Goal: Book appointment/travel/reservation

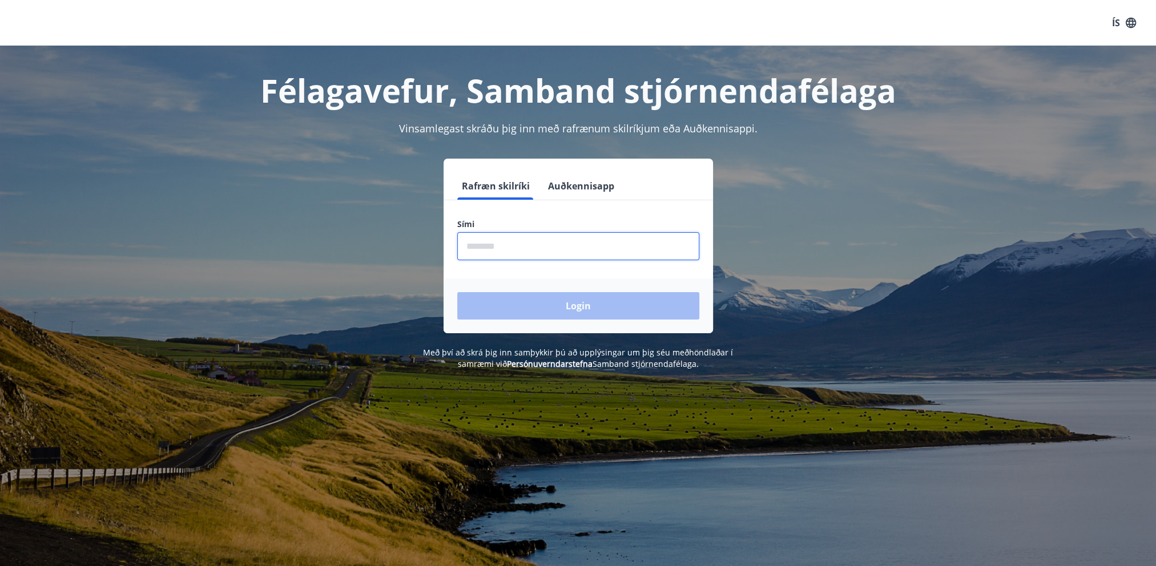
click at [462, 248] on input "phone" at bounding box center [578, 246] width 242 height 28
type input "********"
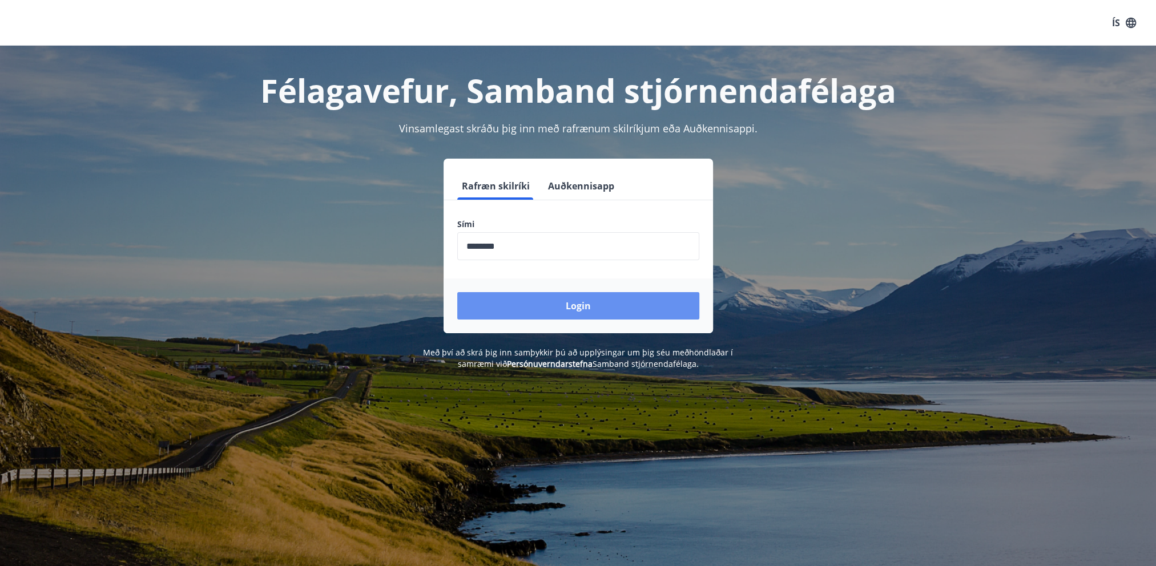
click at [516, 304] on button "Login" at bounding box center [578, 305] width 242 height 27
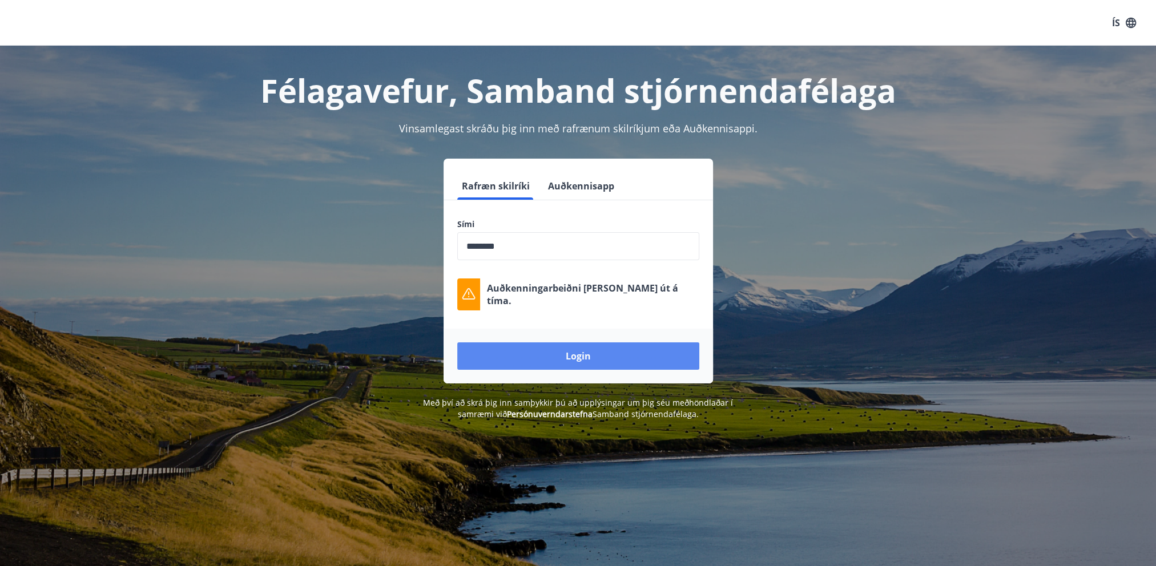
click at [566, 359] on button "Login" at bounding box center [578, 356] width 242 height 27
click at [601, 356] on button "Login" at bounding box center [578, 356] width 242 height 27
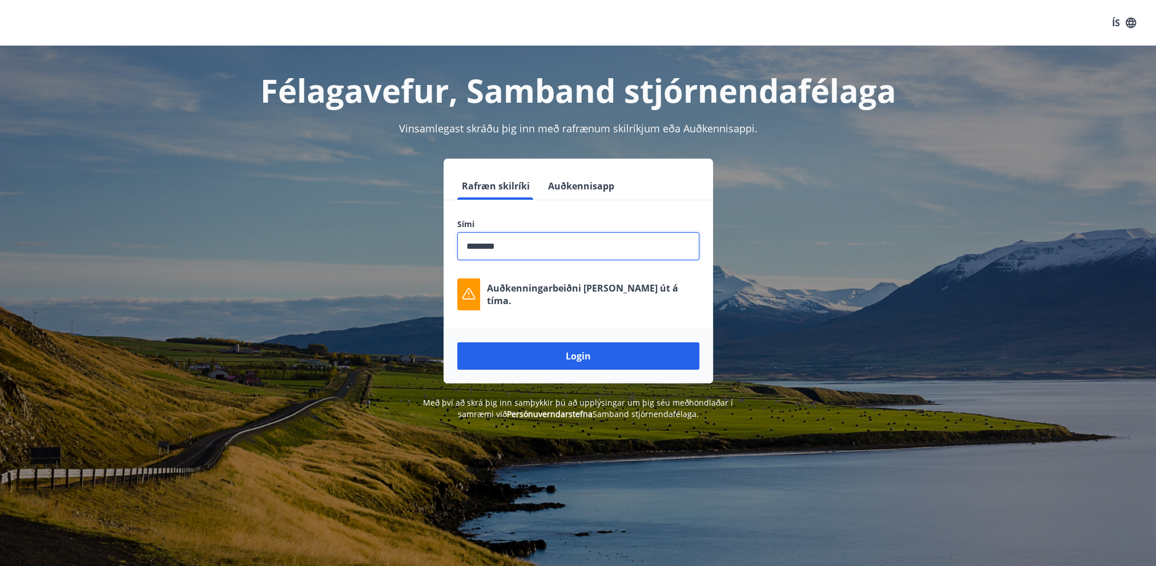
click at [525, 243] on input "phone" at bounding box center [578, 246] width 242 height 28
click at [566, 355] on button "Login" at bounding box center [578, 356] width 242 height 27
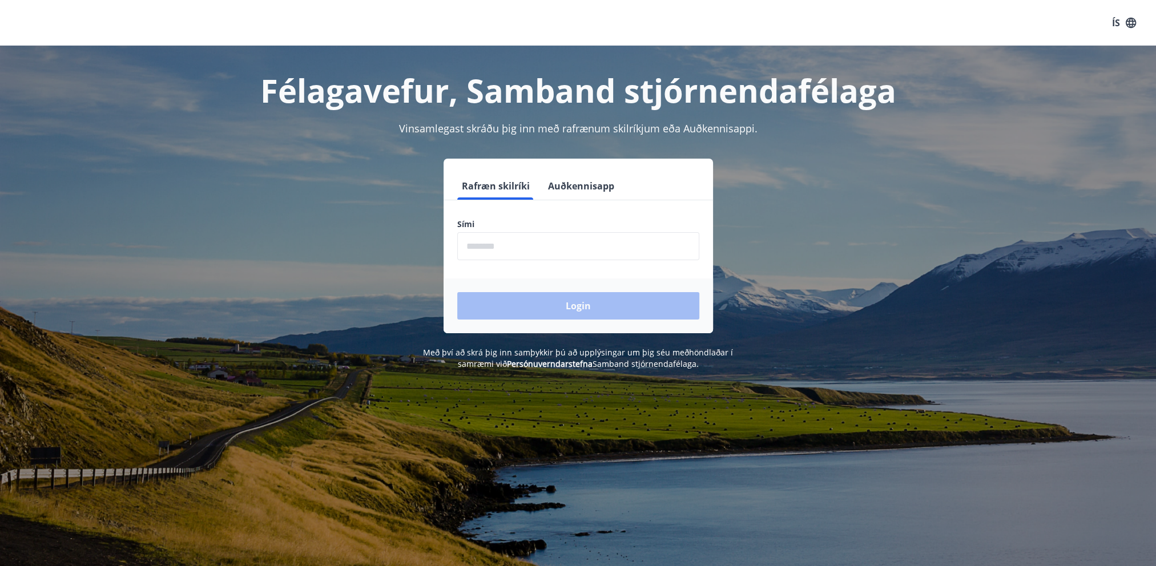
click at [464, 250] on input "phone" at bounding box center [578, 246] width 242 height 28
type input "********"
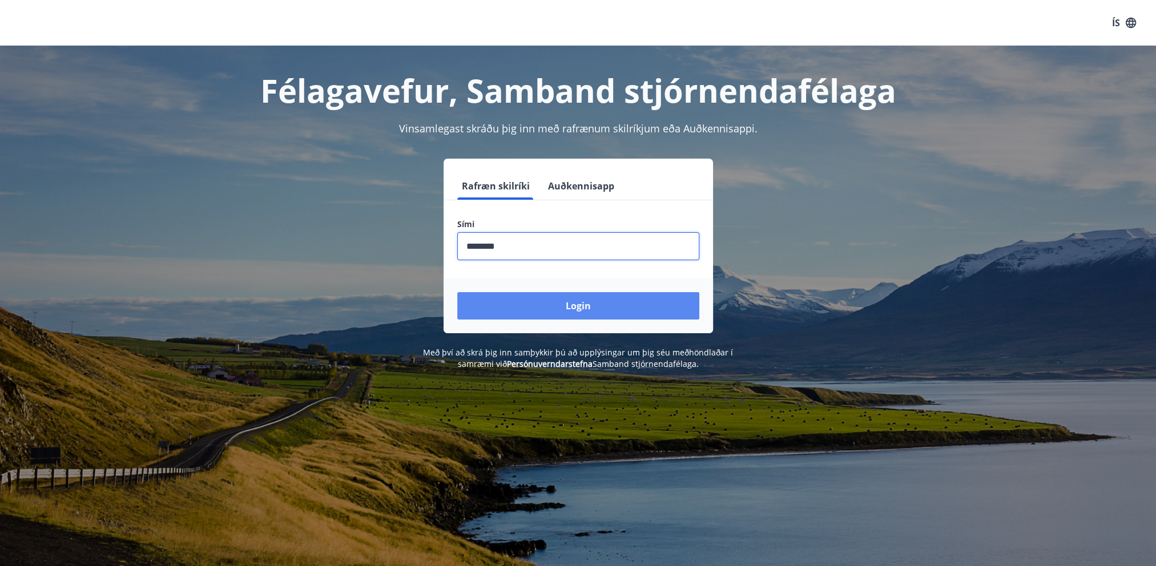
click at [596, 303] on button "Login" at bounding box center [578, 305] width 242 height 27
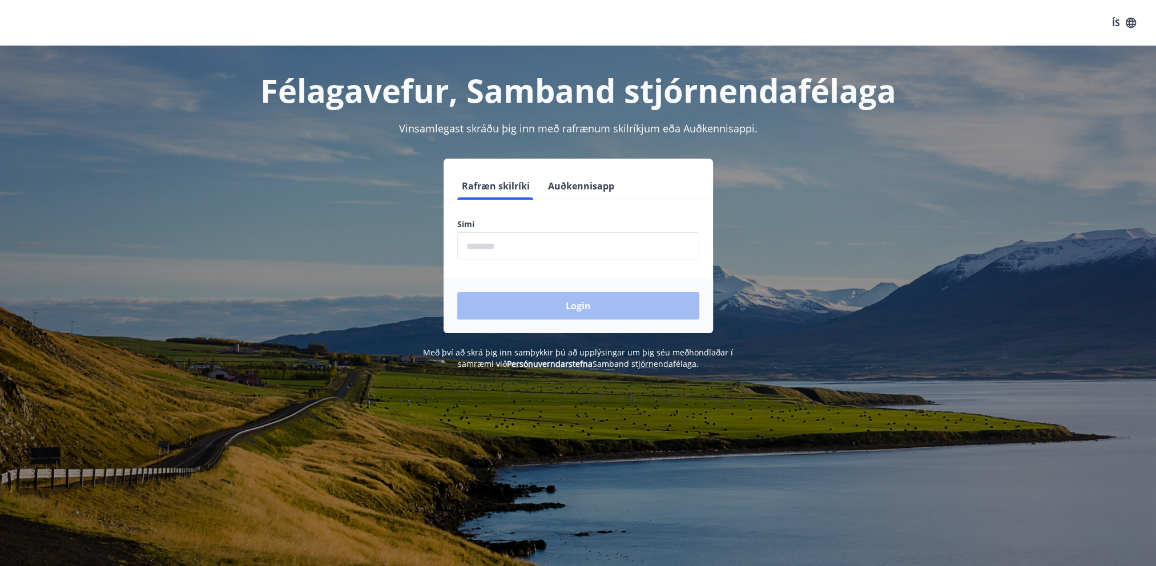
click at [466, 249] on input "phone" at bounding box center [578, 246] width 242 height 28
type input "********"
click at [543, 297] on button "Login" at bounding box center [578, 305] width 242 height 27
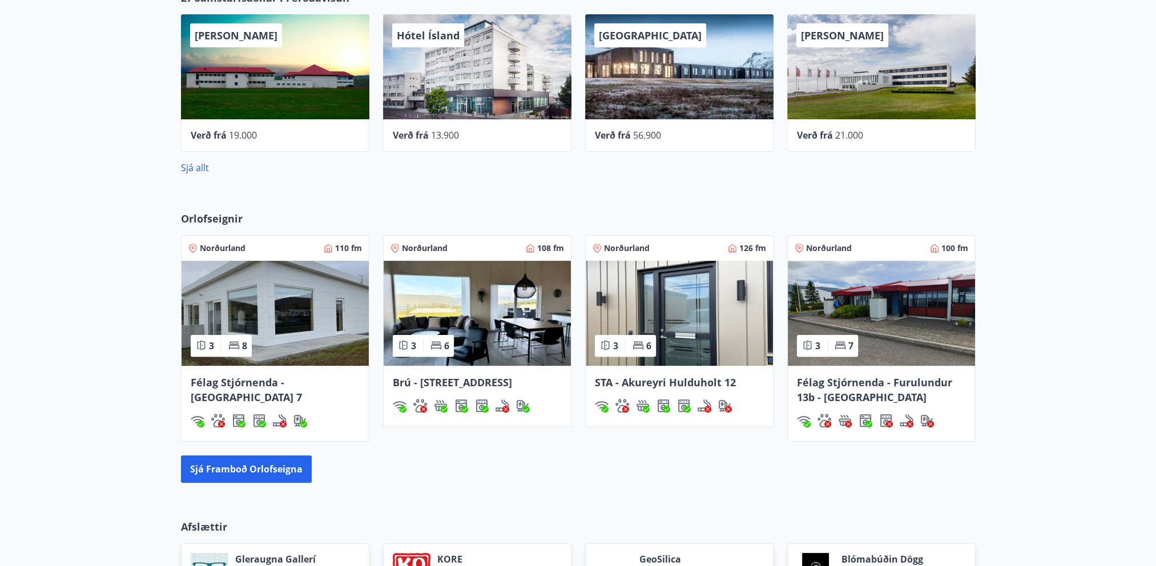
scroll to position [594, 0]
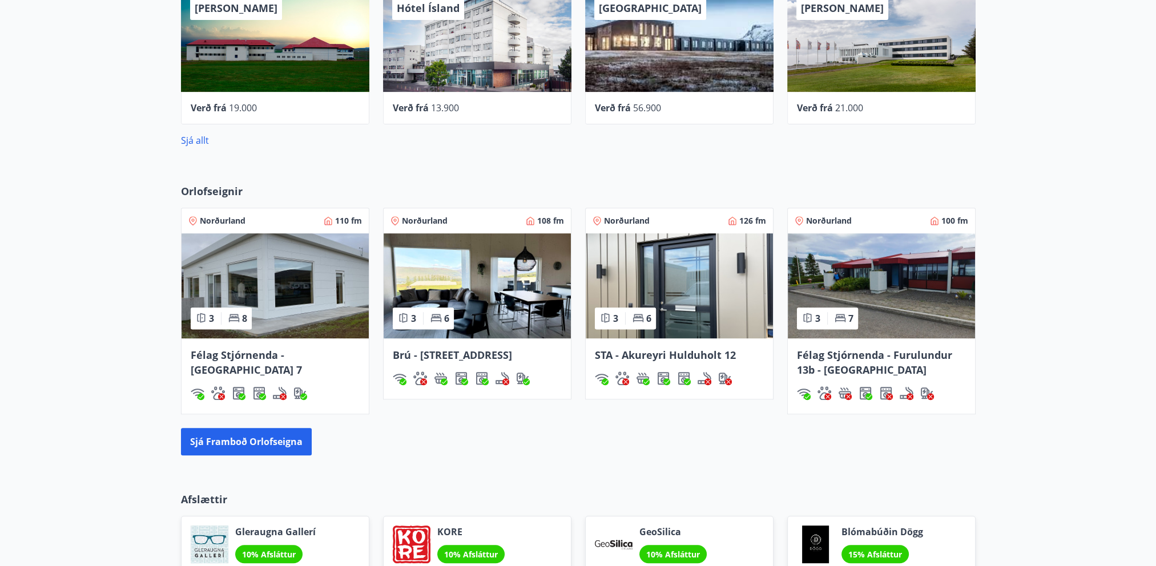
click at [297, 311] on img at bounding box center [275, 286] width 187 height 105
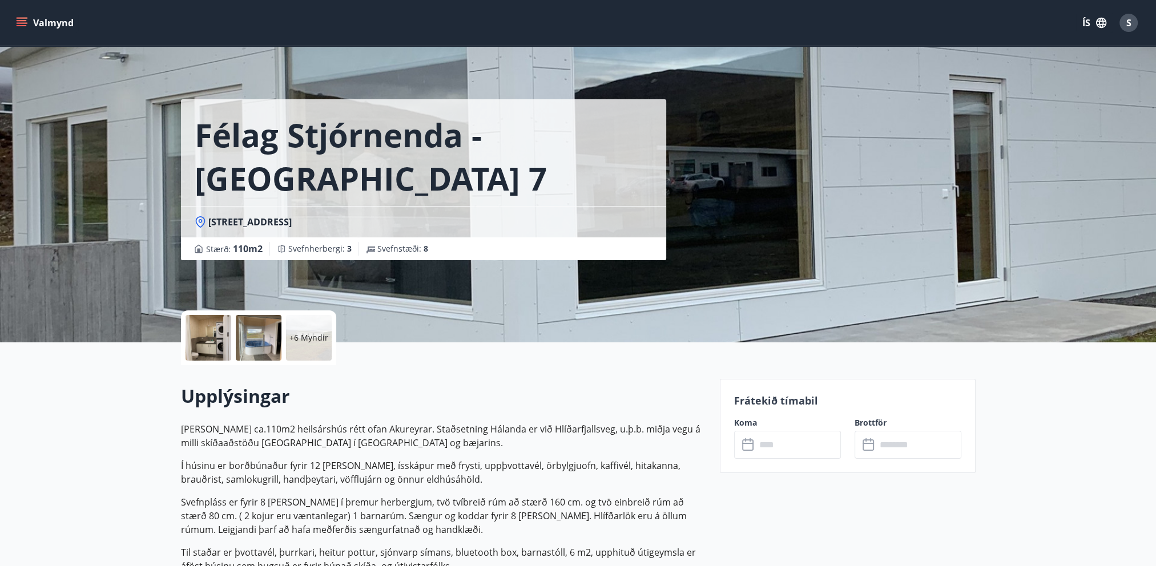
click at [761, 451] on input "text" at bounding box center [798, 445] width 85 height 28
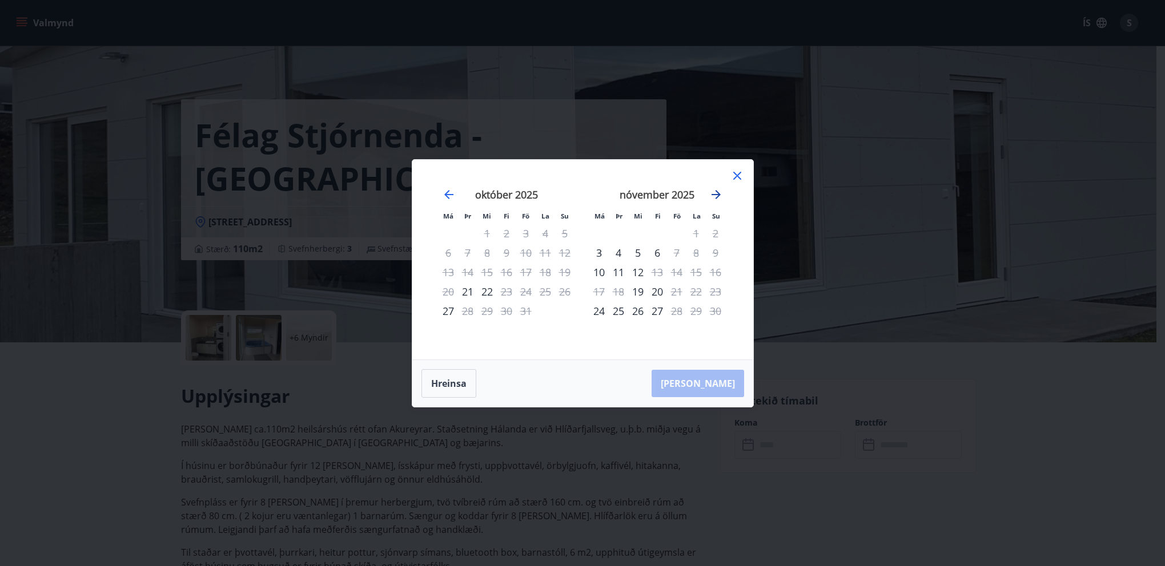
click at [711, 192] on icon "Move forward to switch to the next month." at bounding box center [716, 195] width 14 height 14
click at [715, 195] on icon "Move forward to switch to the next month." at bounding box center [716, 195] width 14 height 14
click at [718, 192] on icon "Move forward to switch to the next month." at bounding box center [716, 195] width 14 height 14
click at [450, 195] on icon "Move backward to switch to the previous month." at bounding box center [449, 195] width 14 height 14
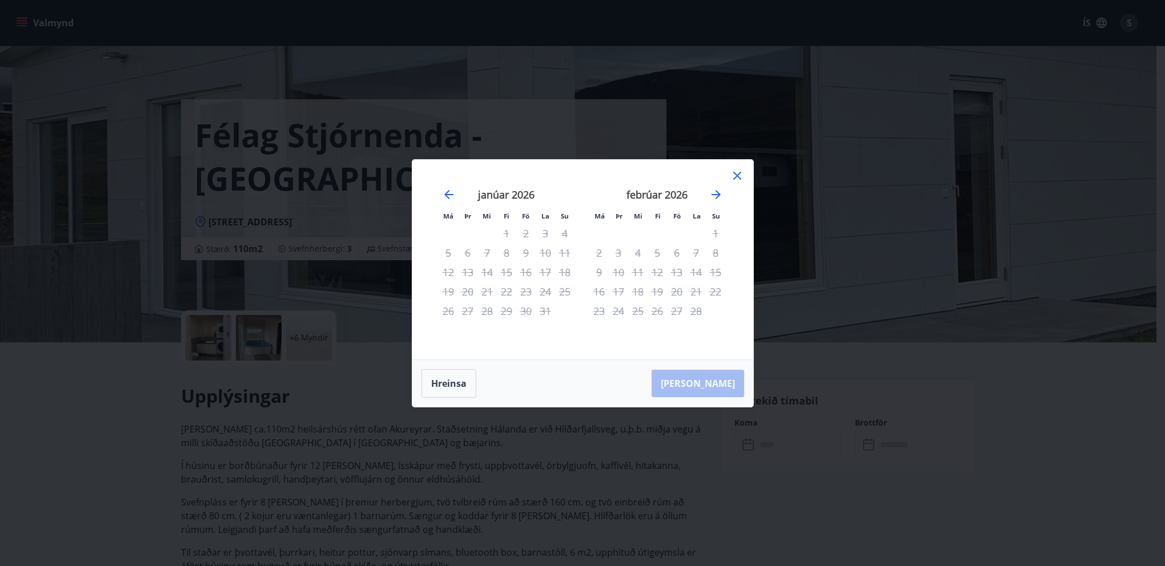
click at [713, 382] on div "Hreinsa Taka Frá" at bounding box center [582, 383] width 341 height 47
drag, startPoint x: 713, startPoint y: 382, endPoint x: 863, endPoint y: 381, distance: 149.6
click at [861, 381] on div "Má Þr Mi Fi Fö La Su Má Þr Mi Fi Fö La Su desember 2025 1 2 3 4 5 6 7 8 9 10 11…" at bounding box center [582, 283] width 1165 height 566
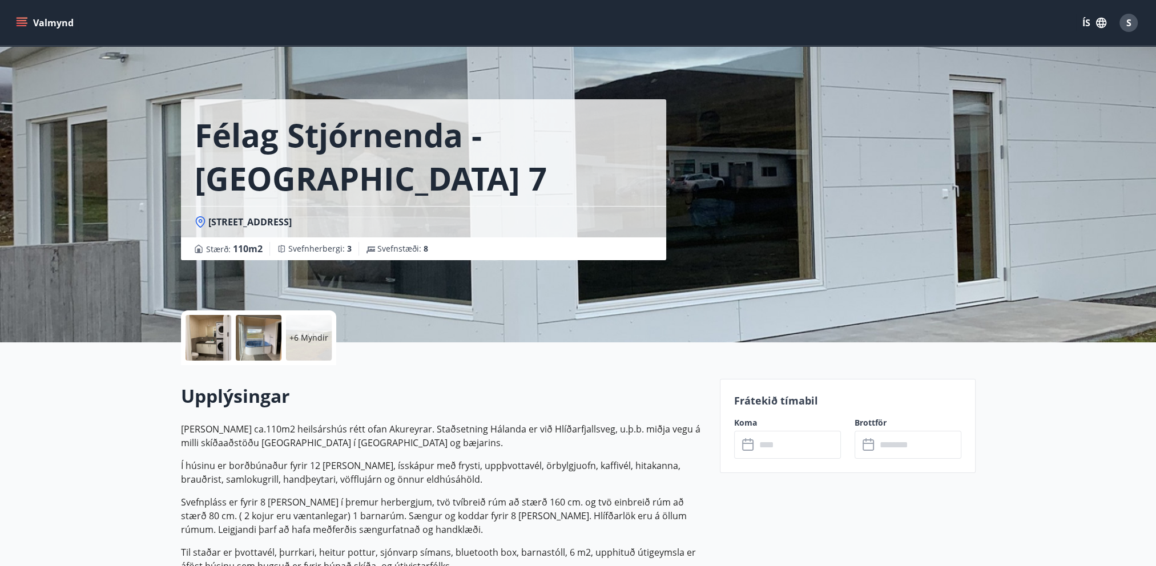
click at [740, 447] on div "​ ​" at bounding box center [787, 445] width 107 height 28
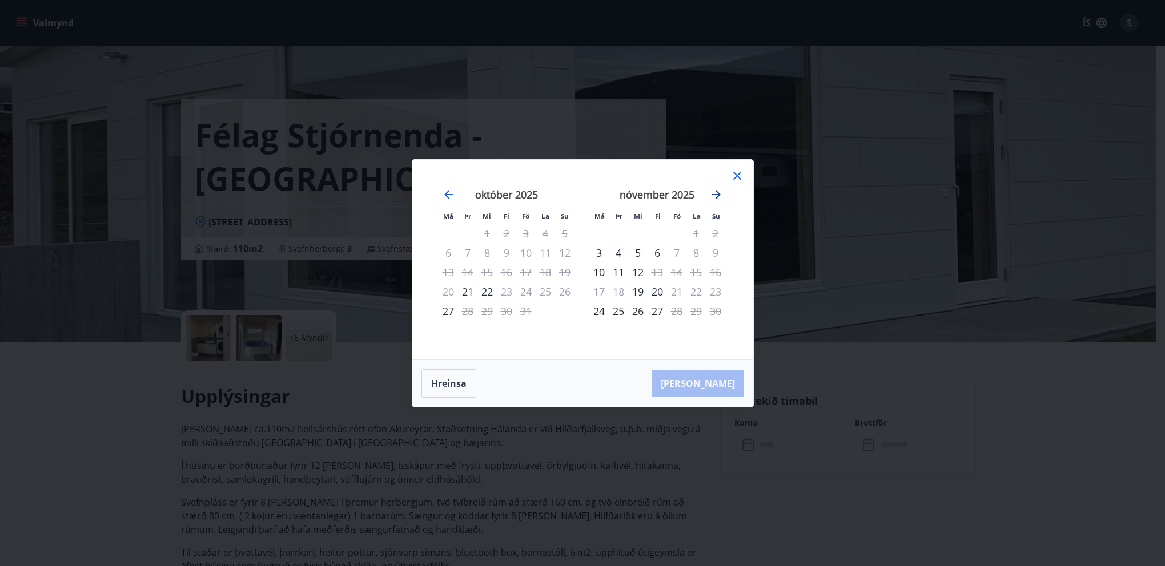
click at [713, 192] on icon "Move forward to switch to the next month." at bounding box center [716, 195] width 14 height 14
click at [713, 193] on icon "Move forward to switch to the next month." at bounding box center [716, 195] width 14 height 14
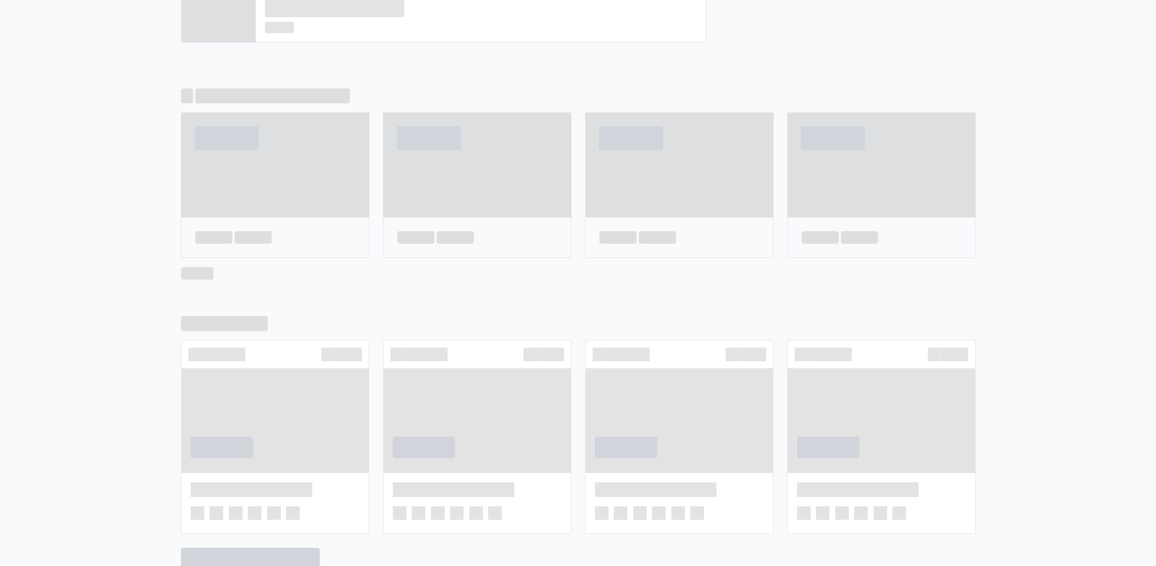
scroll to position [678, 0]
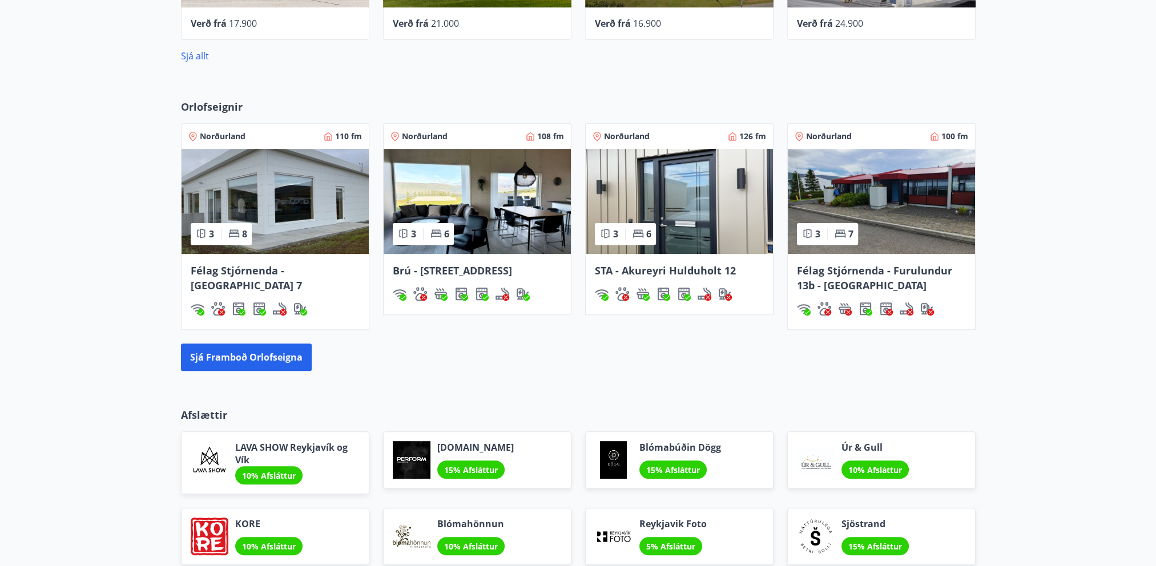
click at [480, 237] on img at bounding box center [477, 201] width 187 height 105
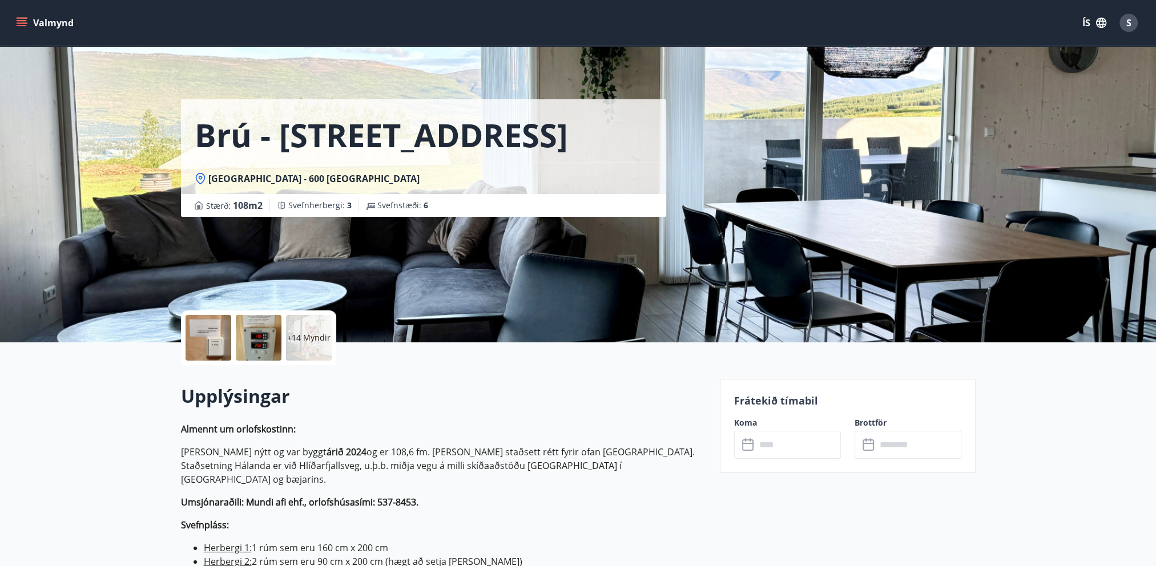
click at [762, 445] on input "text" at bounding box center [798, 445] width 85 height 28
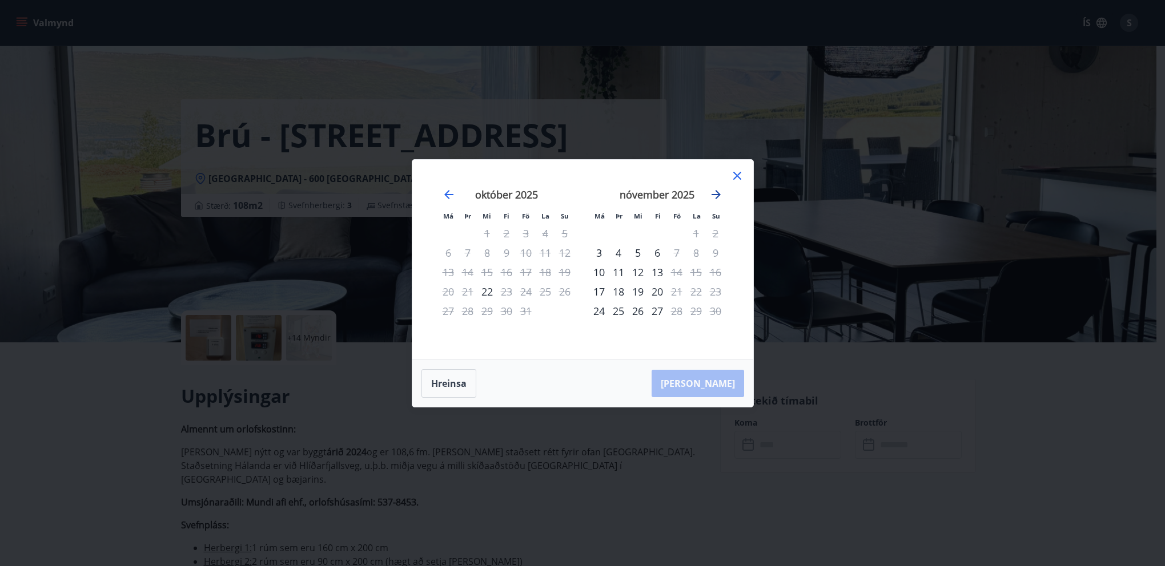
click at [718, 194] on icon "Move forward to switch to the next month." at bounding box center [715, 194] width 9 height 9
click at [713, 194] on icon "Move forward to switch to the next month." at bounding box center [715, 194] width 9 height 9
click at [733, 174] on icon at bounding box center [737, 176] width 14 height 14
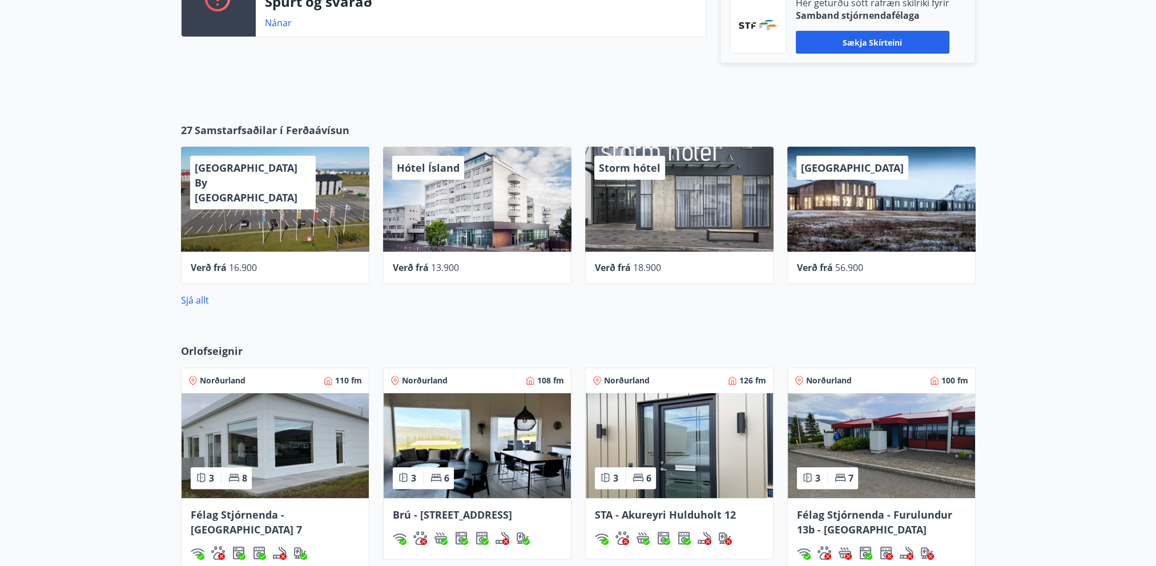
scroll to position [502, 0]
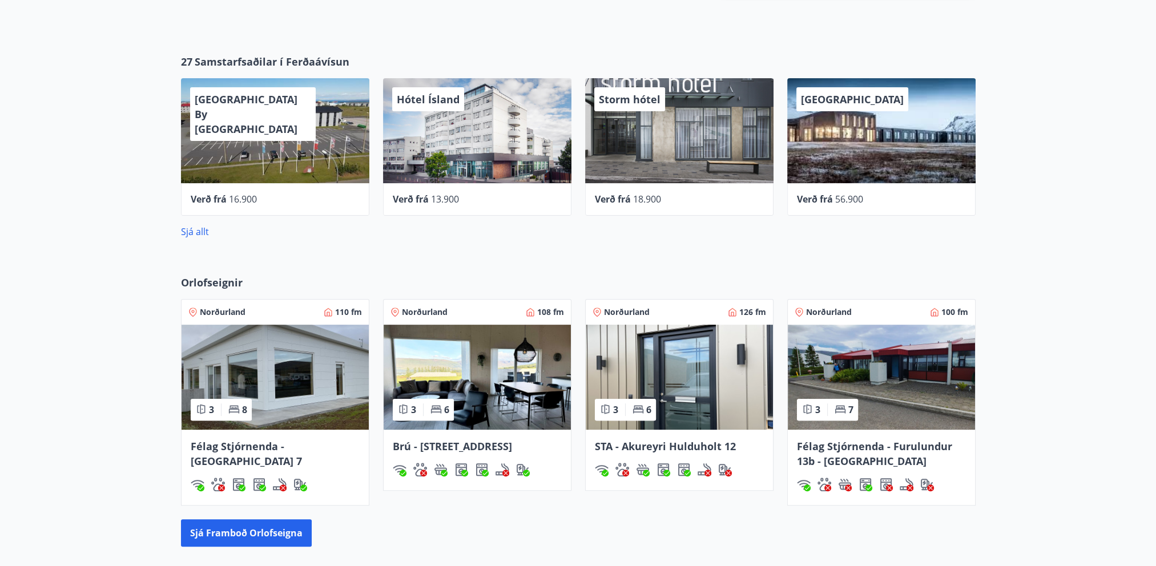
click at [675, 411] on img at bounding box center [679, 377] width 187 height 105
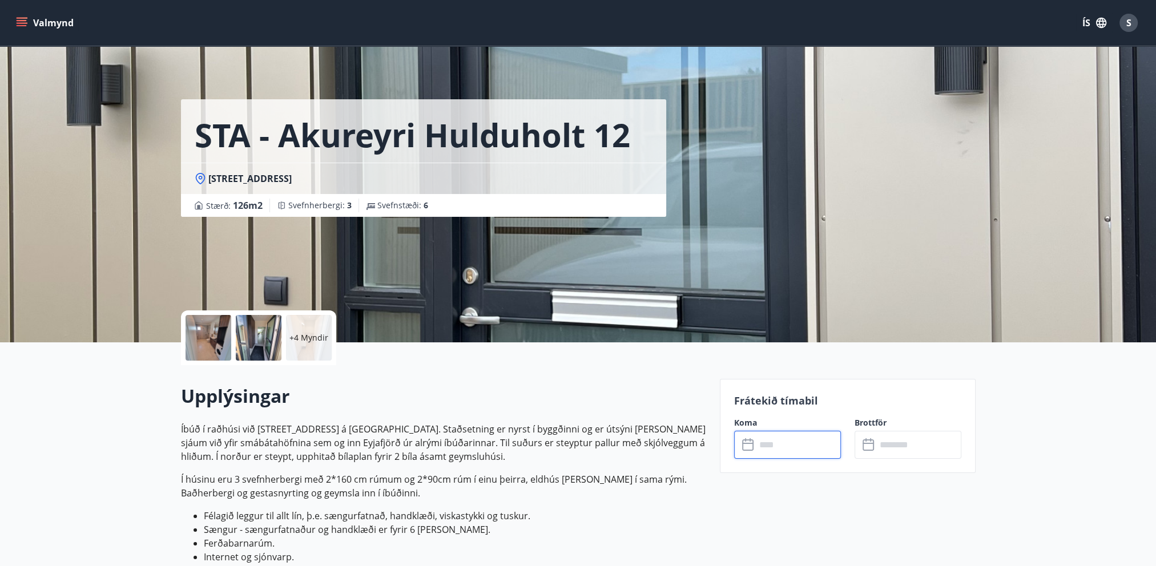
click at [787, 448] on input "text" at bounding box center [798, 445] width 85 height 28
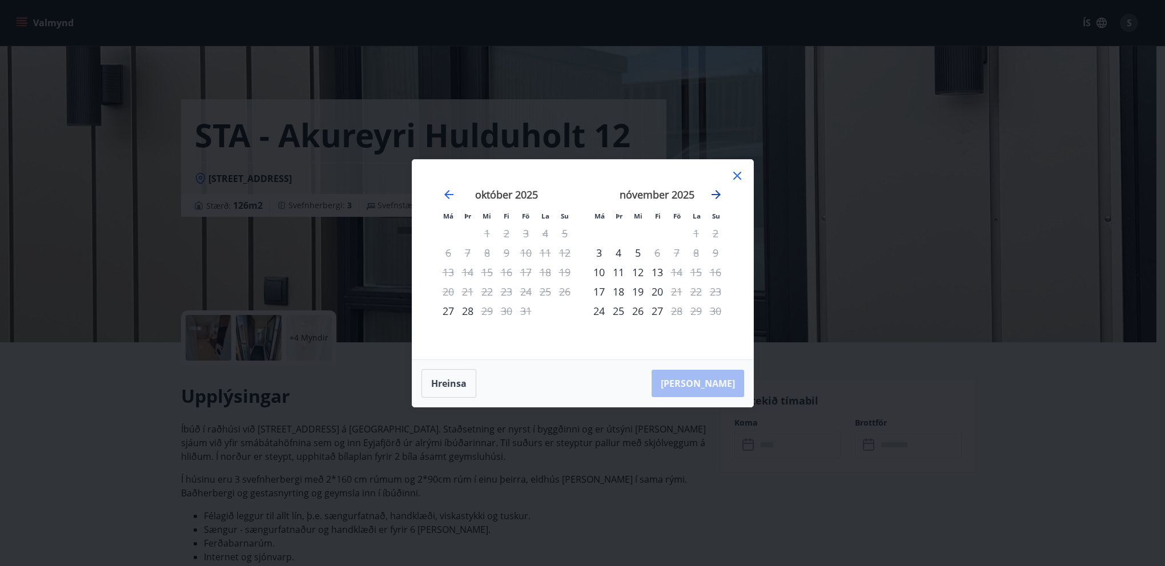
click at [715, 192] on icon "Move forward to switch to the next month." at bounding box center [716, 195] width 14 height 14
click at [715, 194] on icon "Move forward to switch to the next month." at bounding box center [716, 195] width 14 height 14
click at [733, 174] on icon at bounding box center [737, 176] width 14 height 14
